Goal: Task Accomplishment & Management: Use online tool/utility

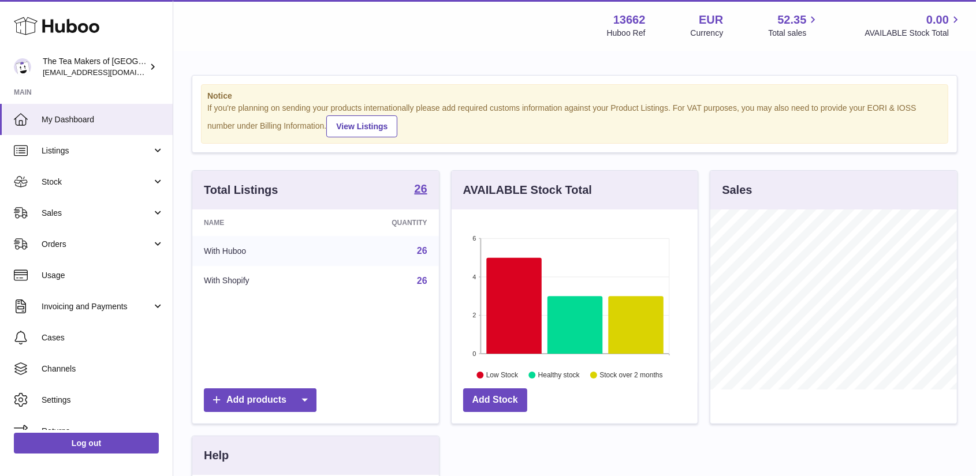
scroll to position [180, 246]
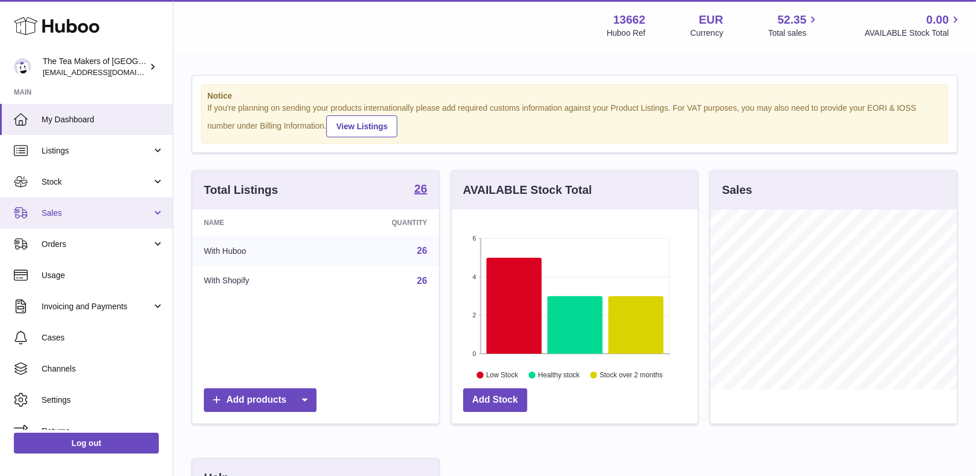
click at [56, 209] on span "Sales" at bounding box center [97, 213] width 110 height 11
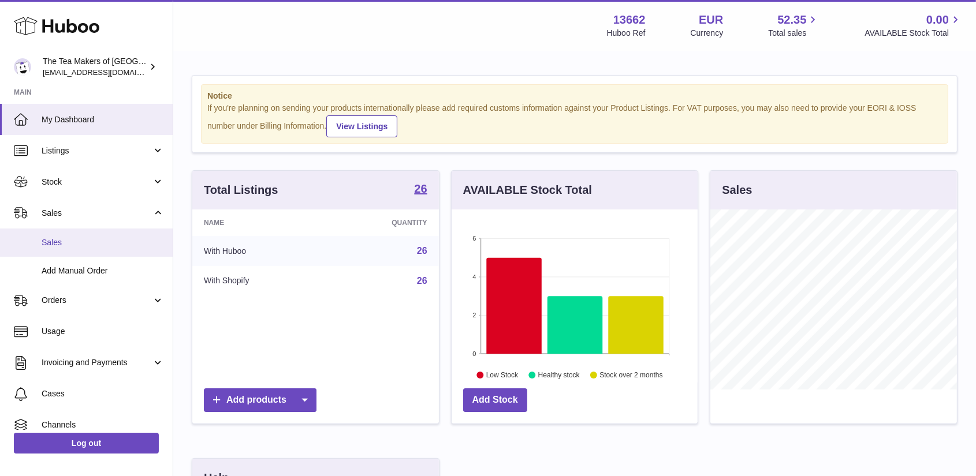
click at [62, 236] on link "Sales" at bounding box center [86, 243] width 173 height 28
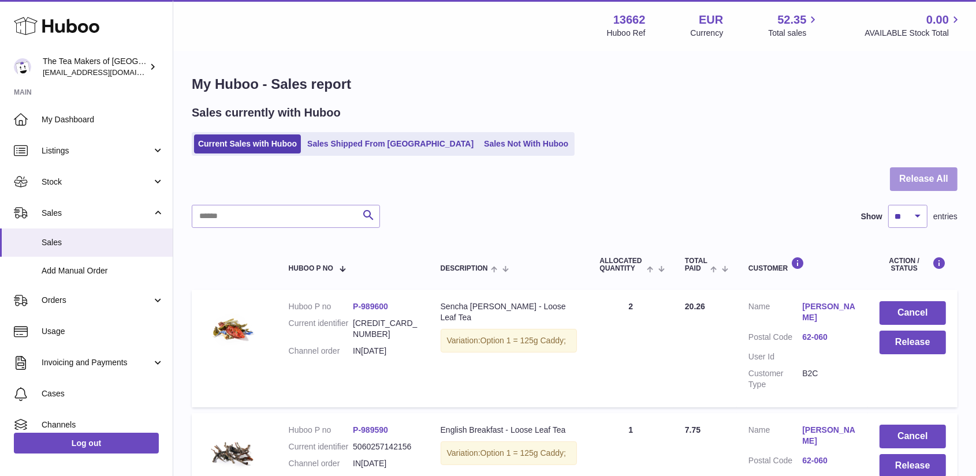
click at [923, 171] on button "Release All" at bounding box center [924, 179] width 68 height 24
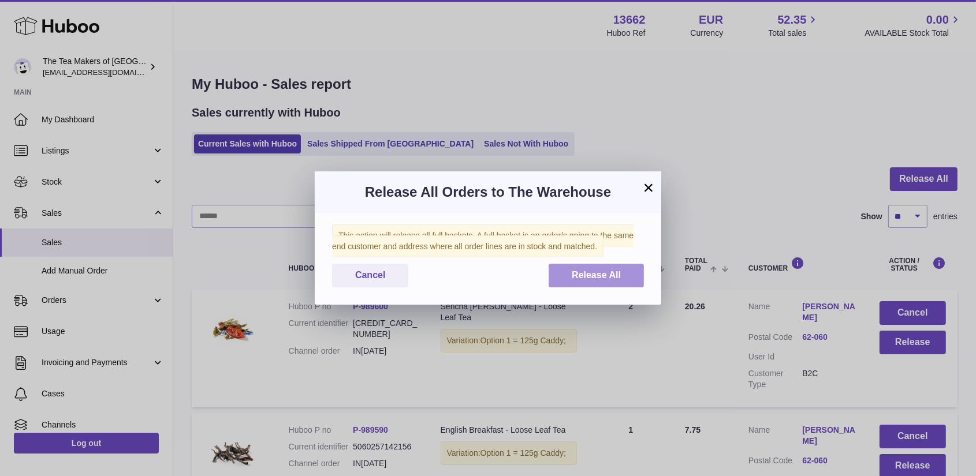
click at [585, 270] on span "Release All" at bounding box center [596, 275] width 49 height 10
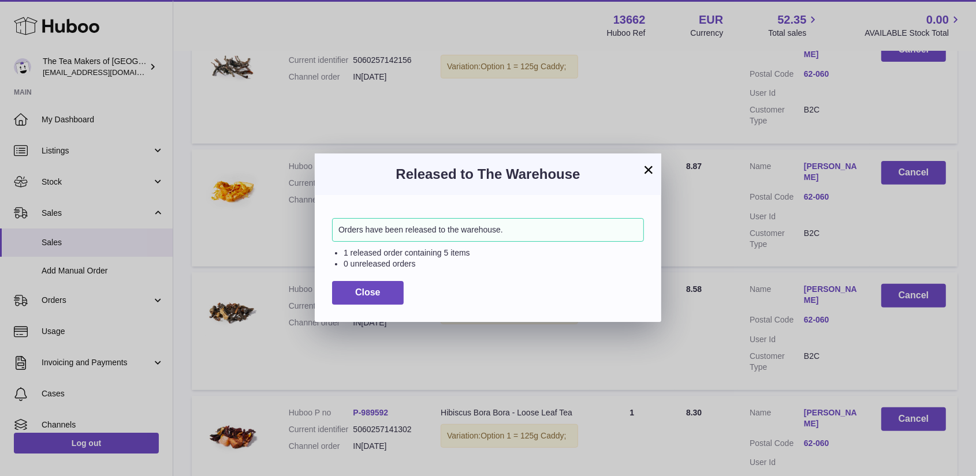
scroll to position [462, 0]
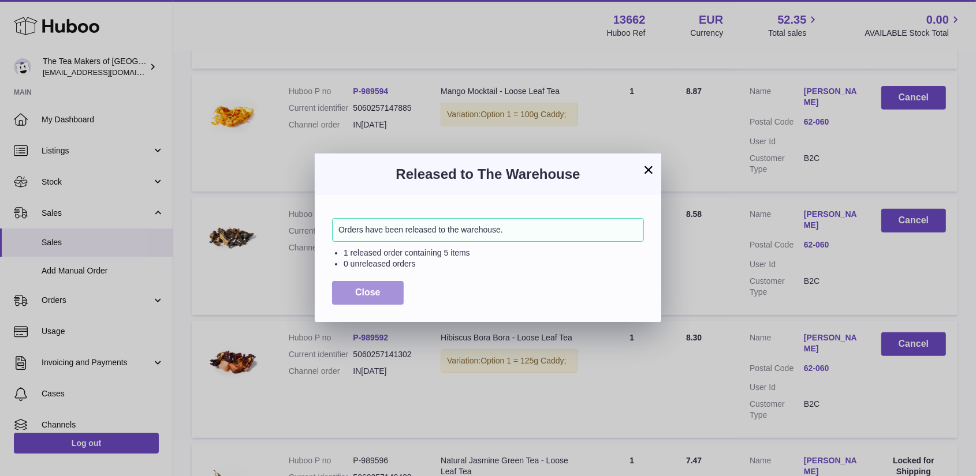
drag, startPoint x: 366, startPoint y: 285, endPoint x: 404, endPoint y: 288, distance: 37.6
click at [367, 285] on button "Close" at bounding box center [368, 293] width 72 height 24
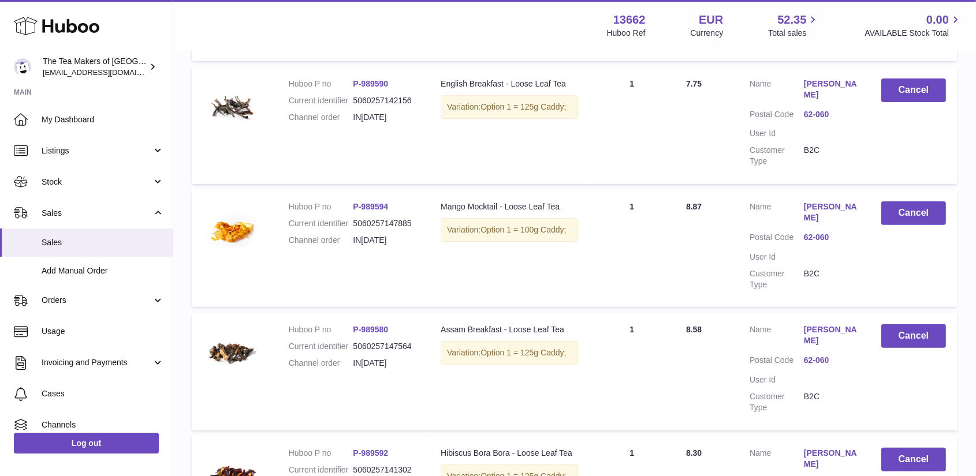
scroll to position [58, 0]
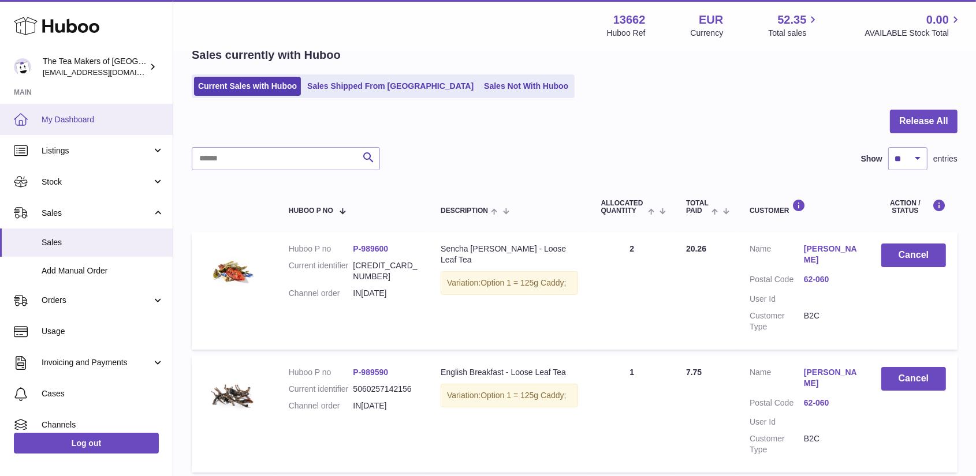
click at [70, 111] on link "My Dashboard" at bounding box center [86, 119] width 173 height 31
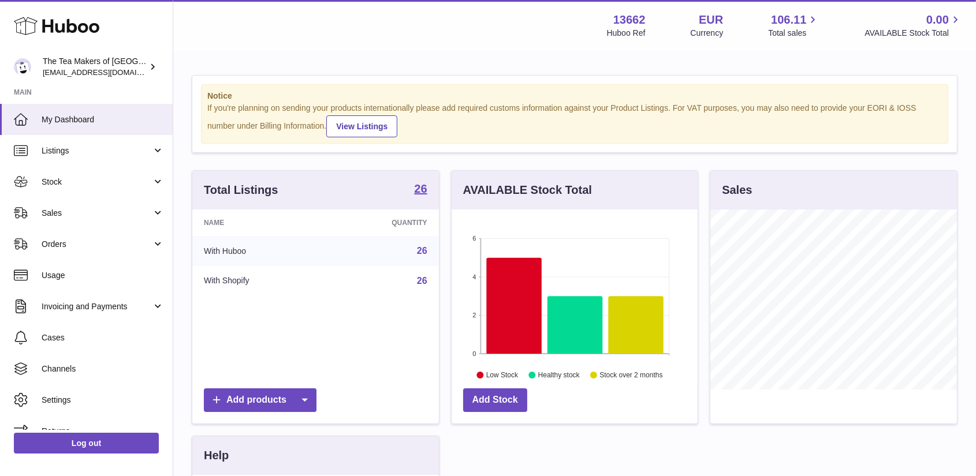
scroll to position [180, 246]
